Goal: Task Accomplishment & Management: Use online tool/utility

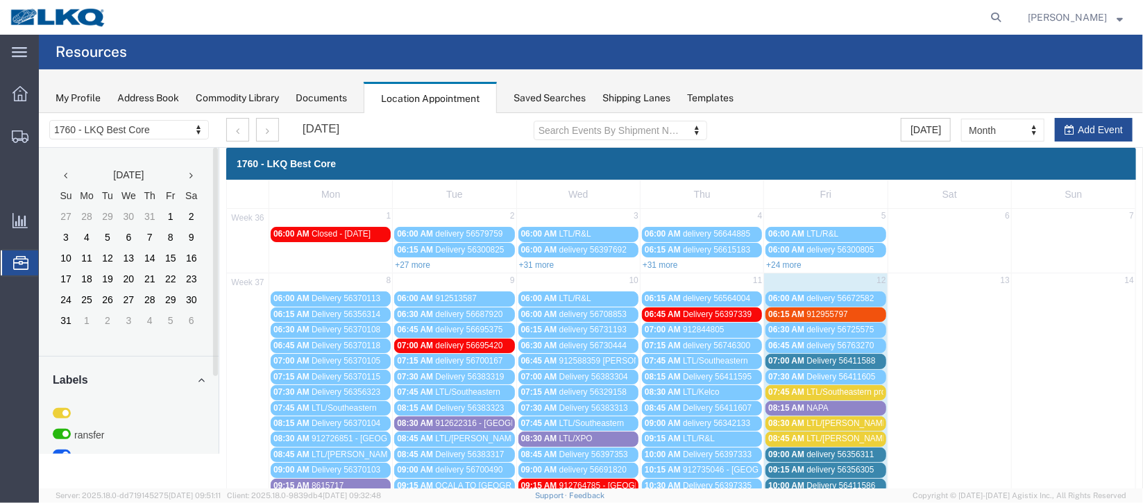
scroll to position [103, 0]
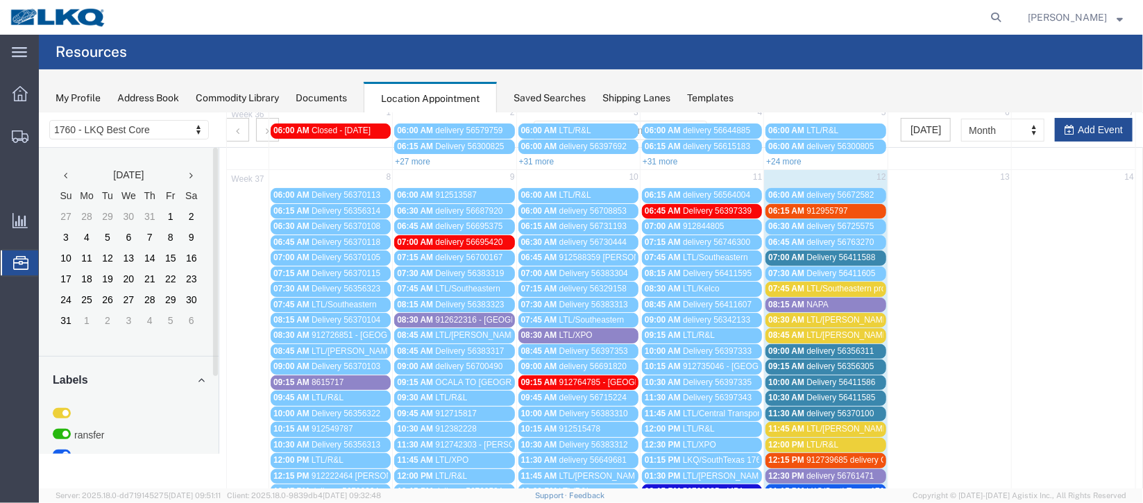
click at [812, 348] on span "delivery 56356311" at bounding box center [839, 351] width 67 height 10
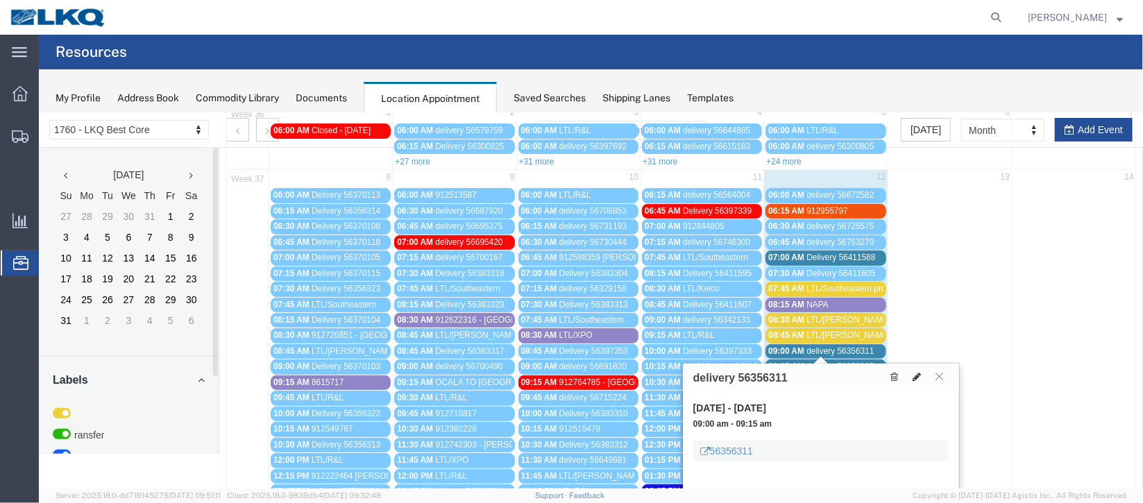
click at [915, 376] on icon at bounding box center [916, 376] width 8 height 10
select select "1"
select select
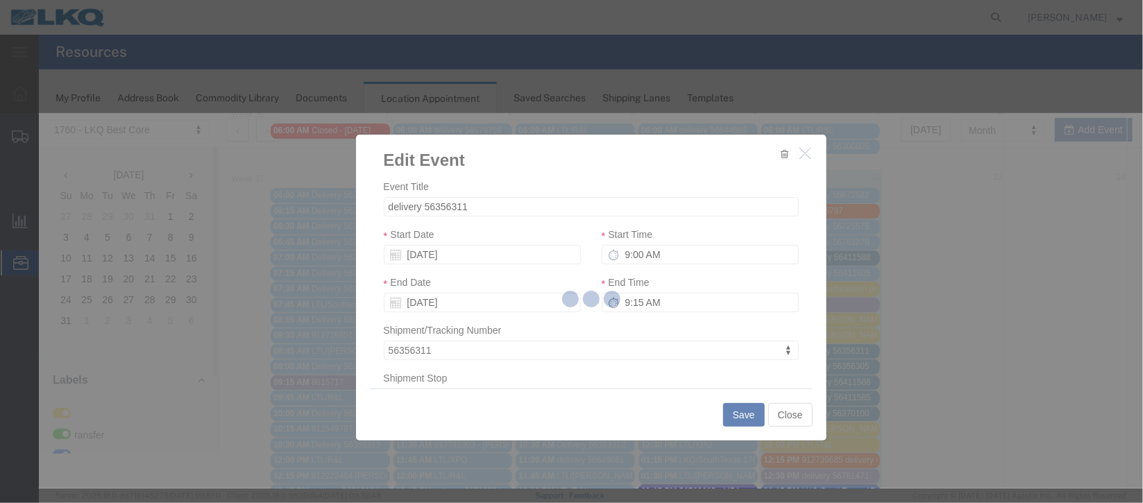
select select
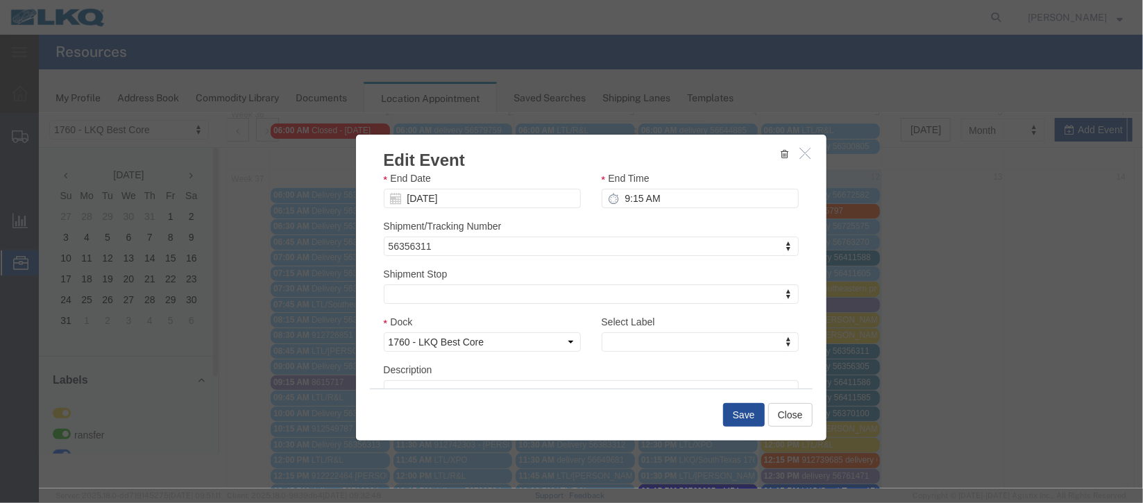
scroll to position [177, 0]
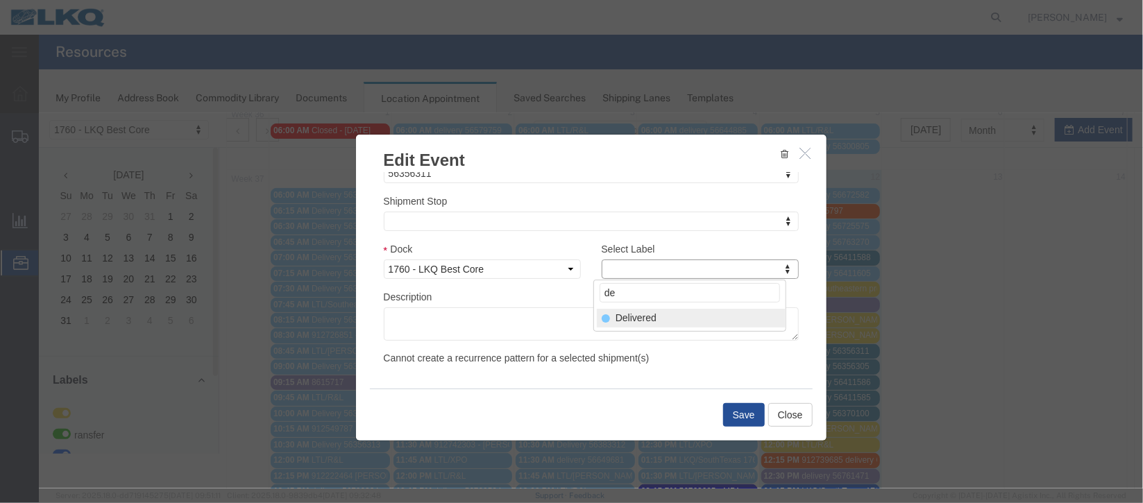
type input "de"
select select "40"
click at [733, 414] on button "Save" at bounding box center [744, 415] width 42 height 24
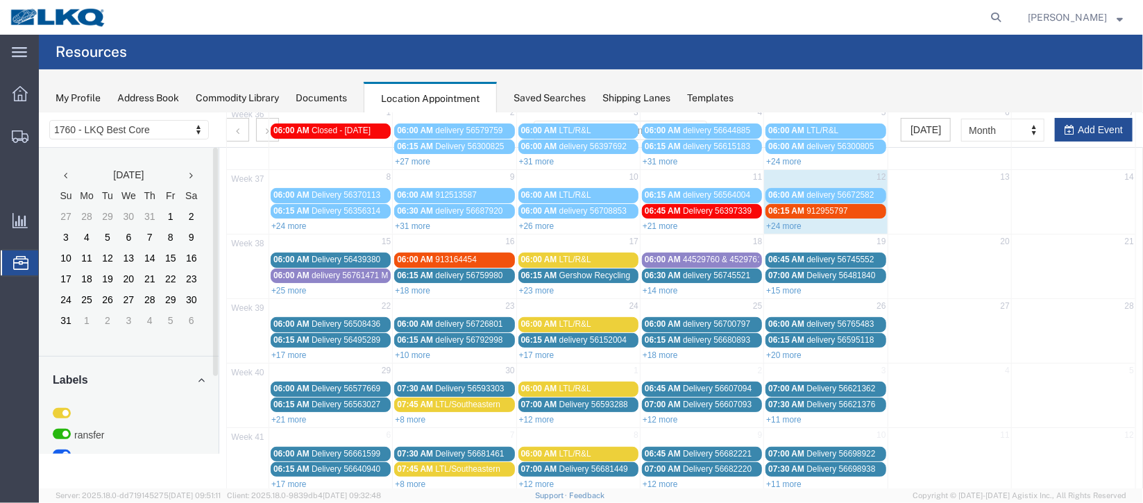
scroll to position [0, 0]
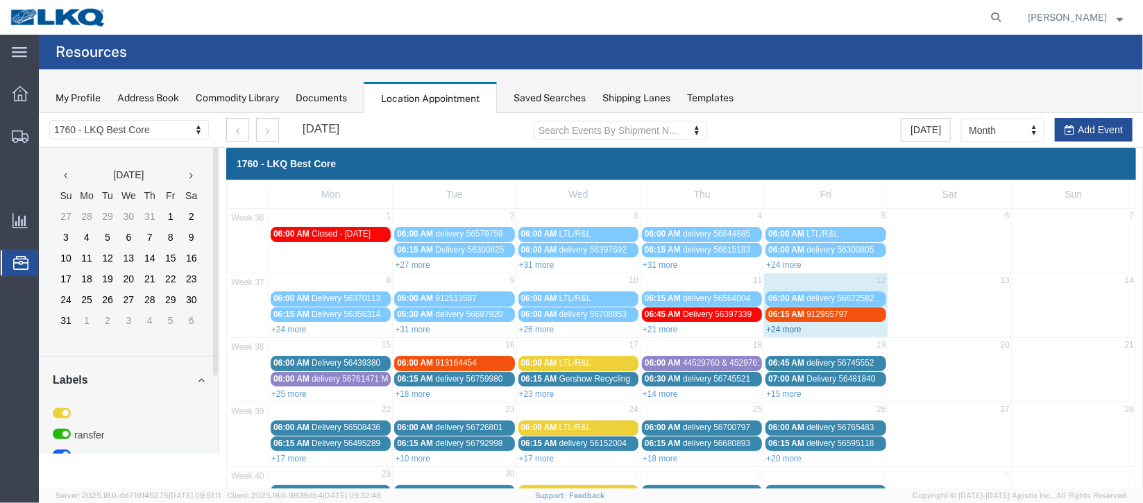
click at [787, 331] on link "+24 more" at bounding box center [783, 329] width 35 height 10
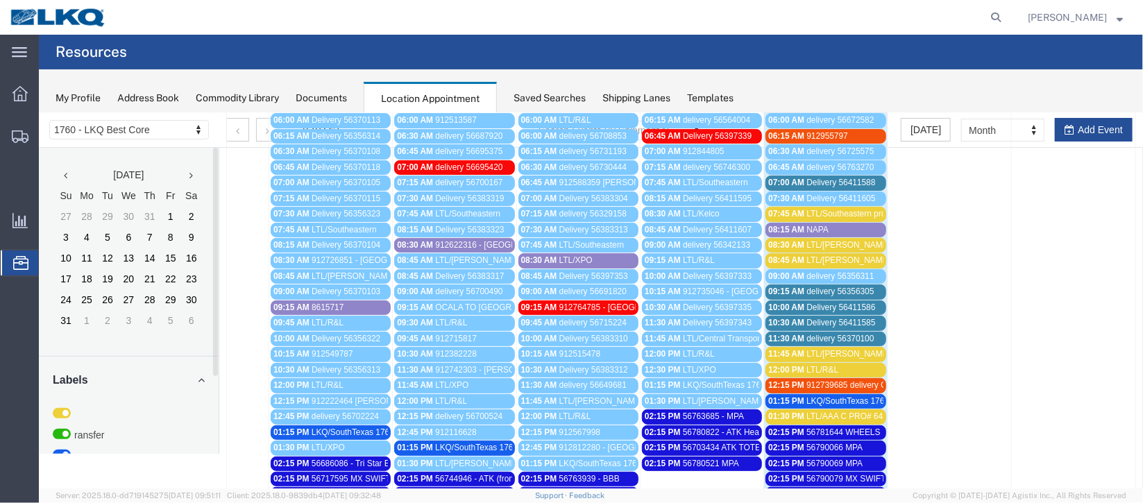
scroll to position [208, 0]
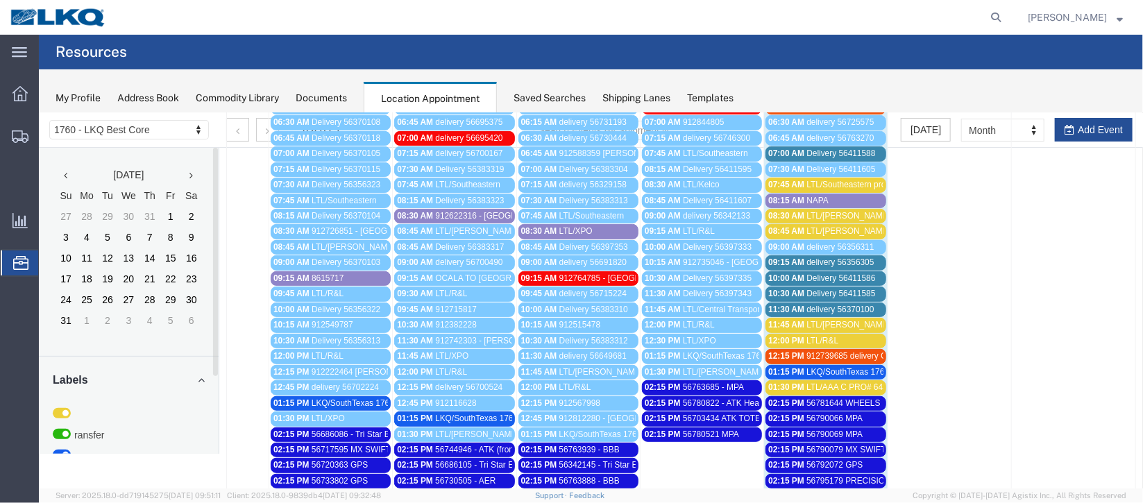
click at [845, 257] on span "delivery 56356305" at bounding box center [839, 262] width 67 height 10
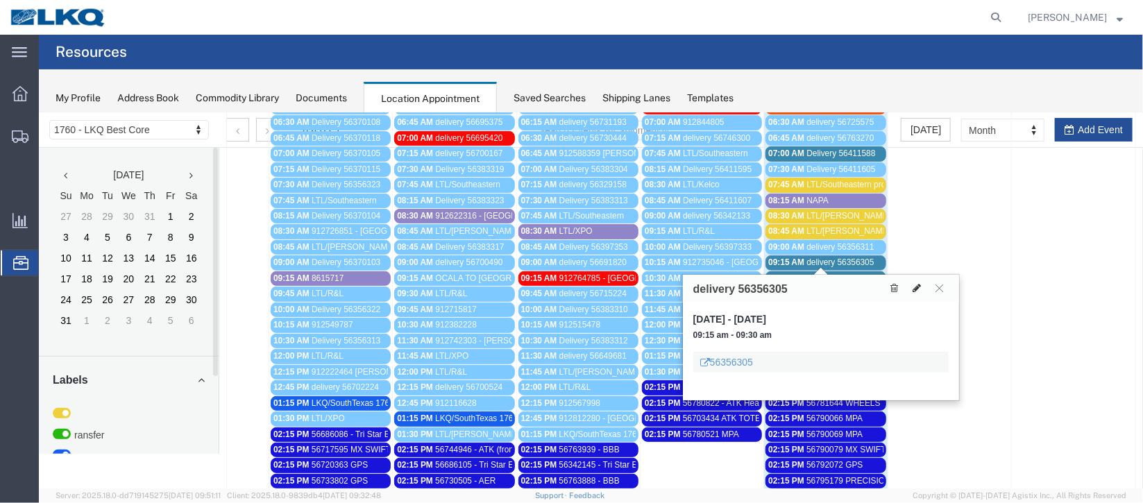
click at [913, 282] on icon at bounding box center [916, 287] width 8 height 10
select select "100"
select select "1"
select select
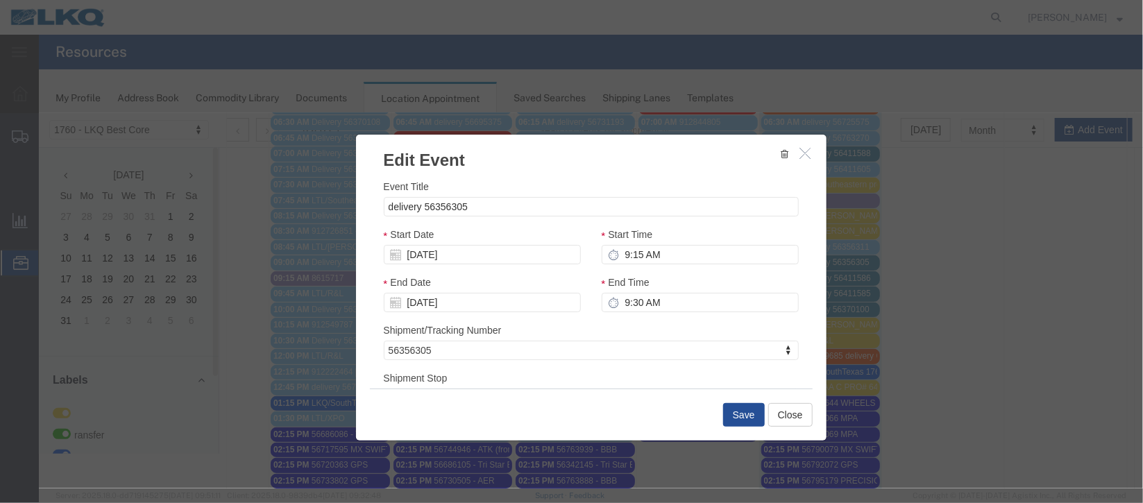
scroll to position [177, 0]
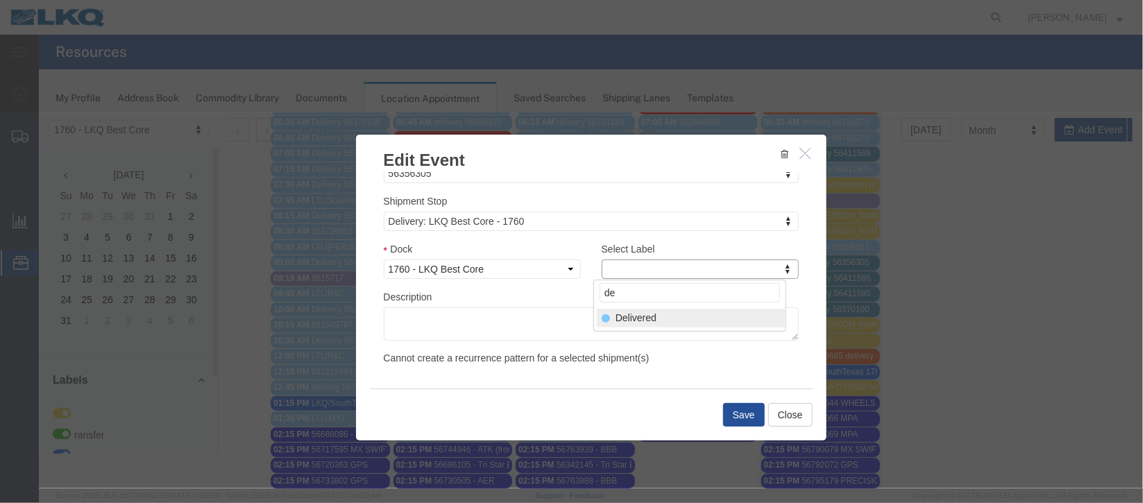
type input "de"
select select "40"
click at [733, 402] on div "Save Close" at bounding box center [590, 414] width 443 height 52
click at [736, 414] on button "Save" at bounding box center [744, 415] width 42 height 24
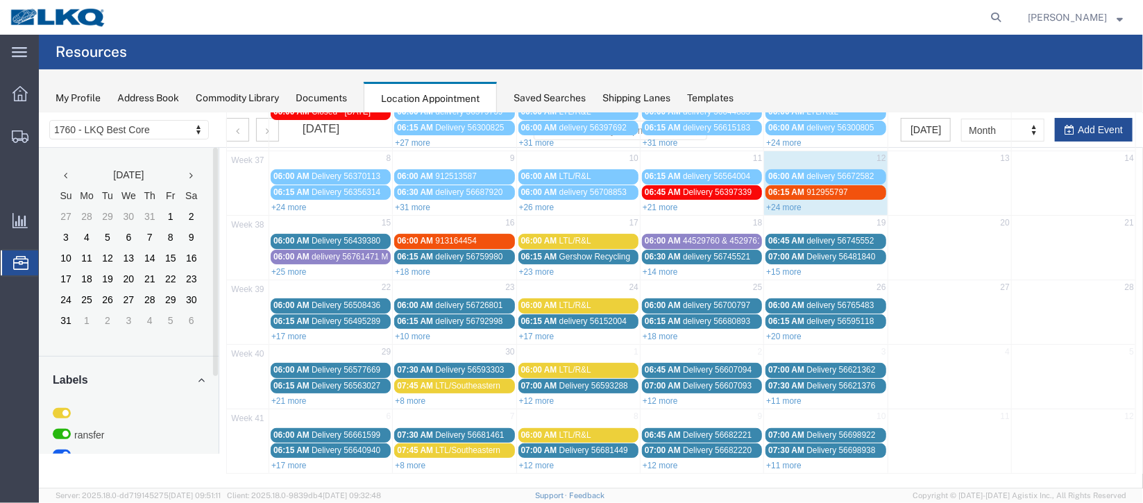
scroll to position [0, 0]
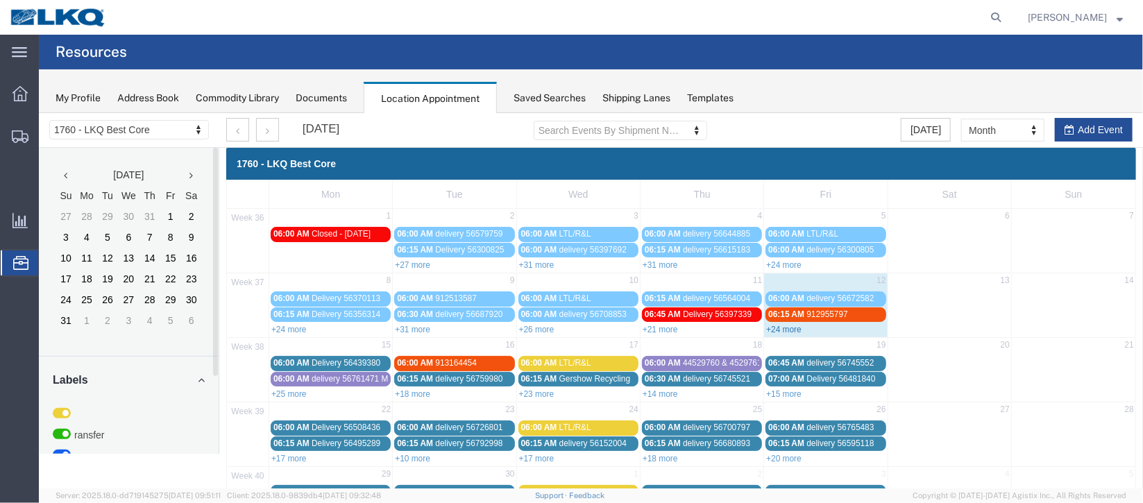
click at [781, 326] on link "+24 more" at bounding box center [783, 329] width 35 height 10
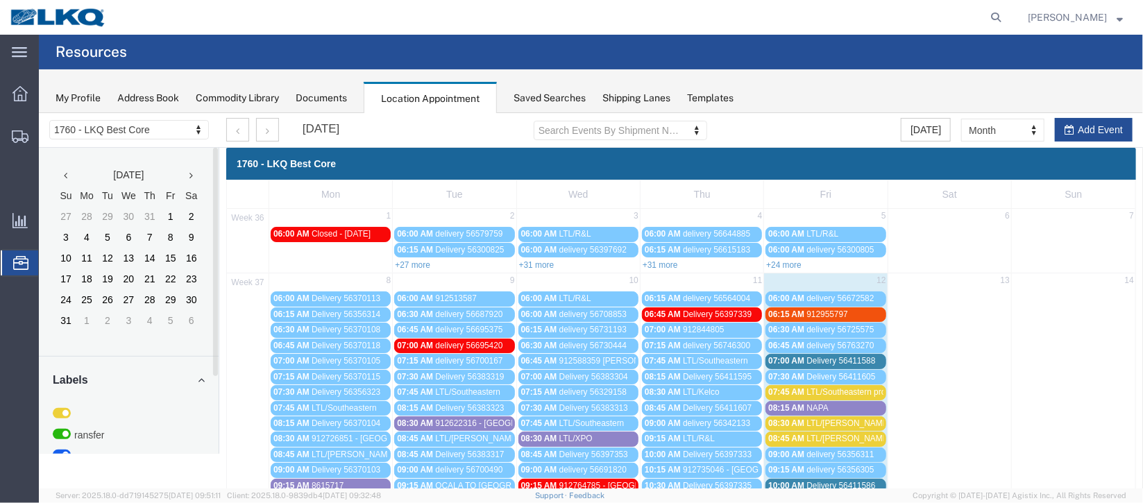
scroll to position [103, 0]
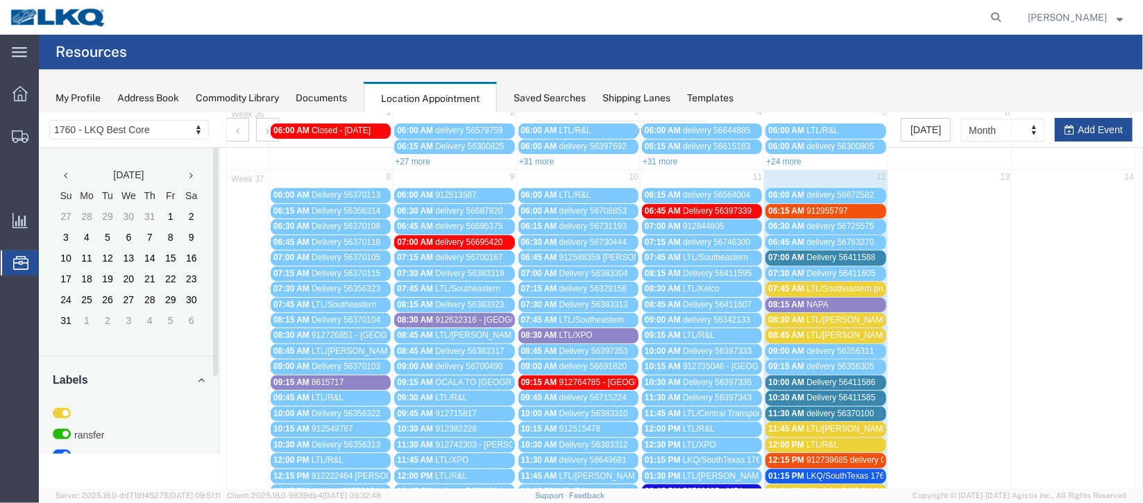
click at [853, 256] on span "Delivery 56411588" at bounding box center [840, 257] width 69 height 10
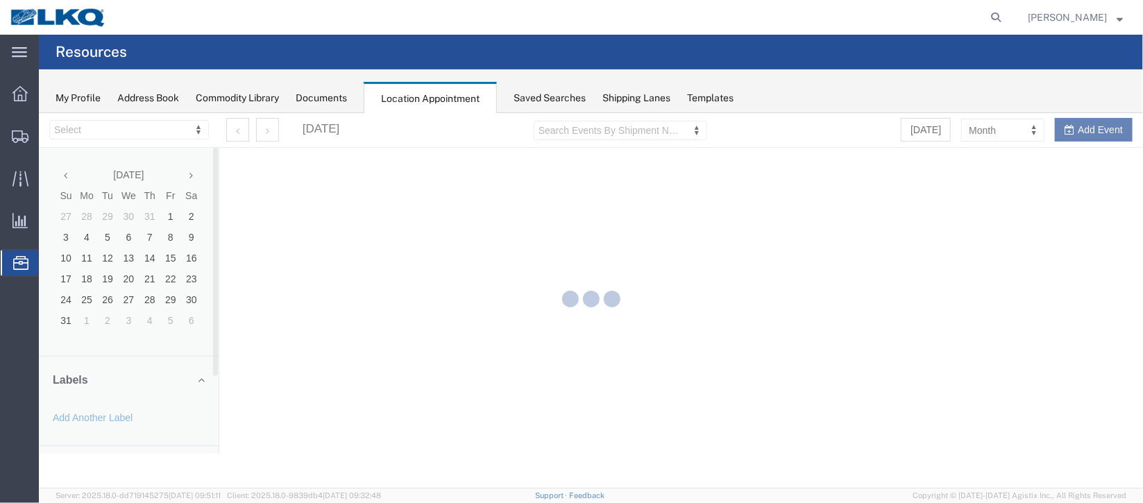
select select "27634"
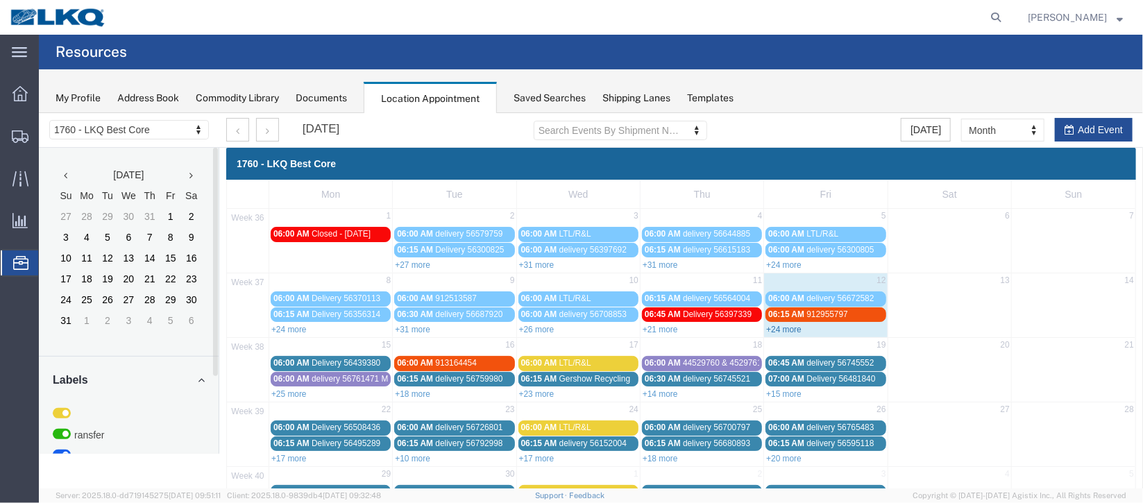
click at [777, 324] on link "+24 more" at bounding box center [783, 329] width 35 height 10
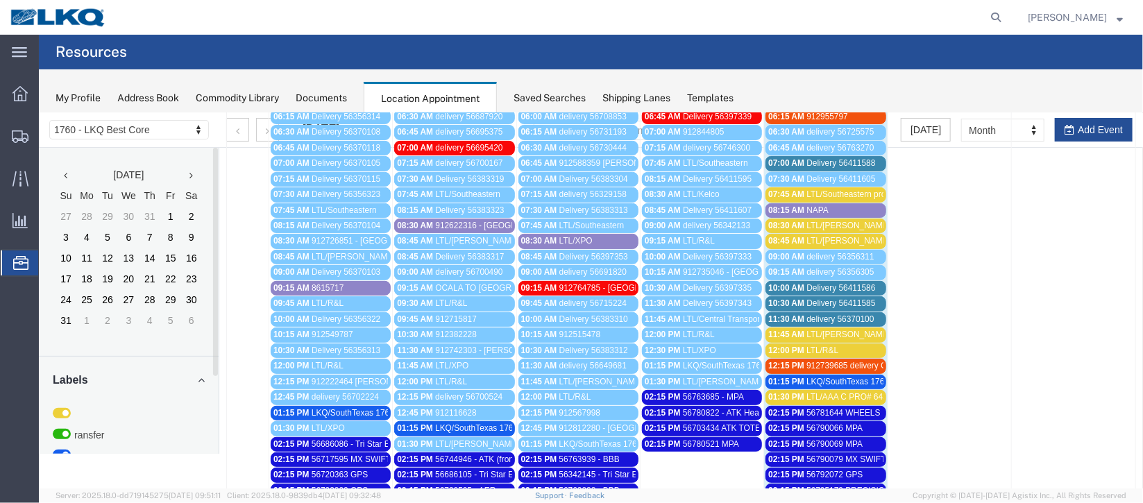
scroll to position [208, 0]
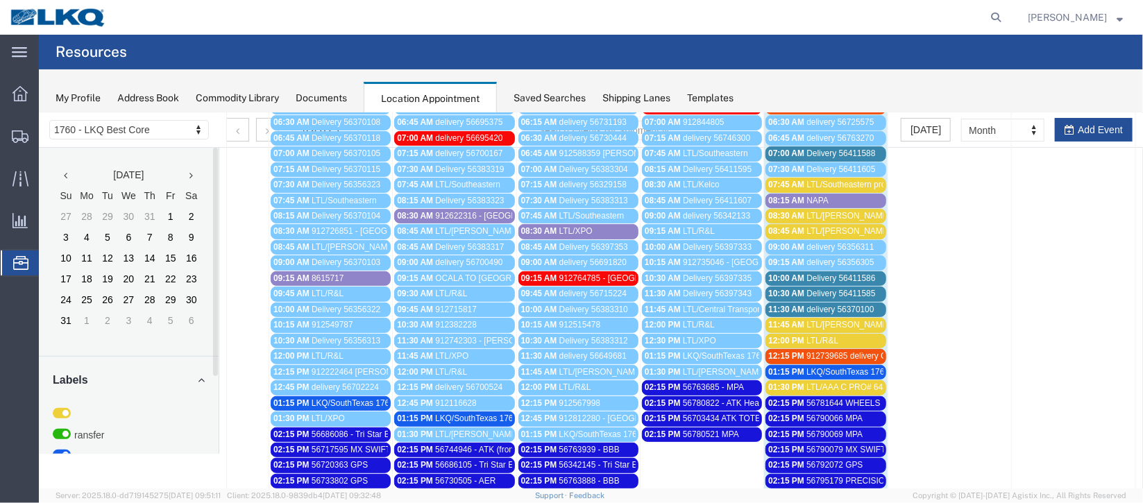
click at [843, 155] on span "Delivery 56411588" at bounding box center [840, 153] width 69 height 10
